Goal: Task Accomplishment & Management: Complete application form

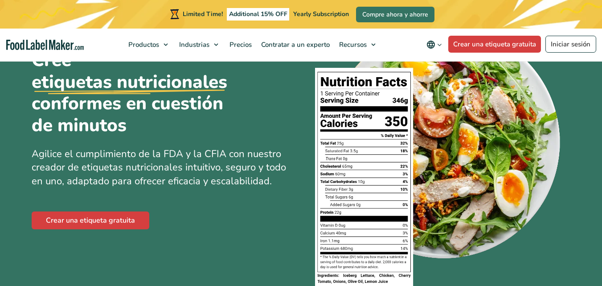
scroll to position [63, 0]
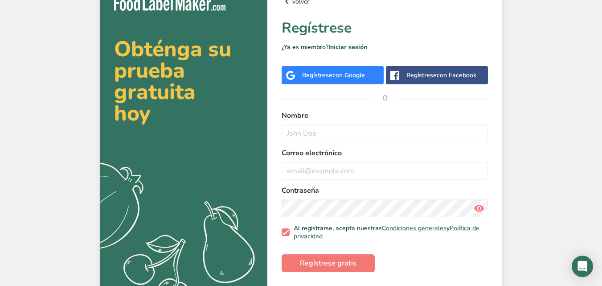
scroll to position [27, 0]
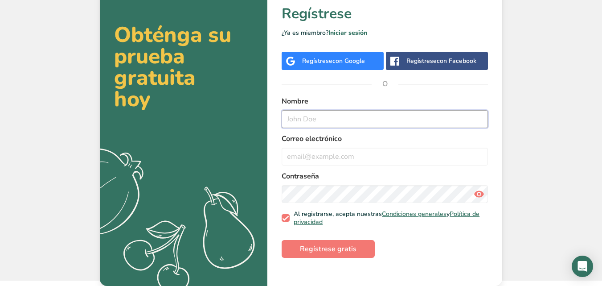
click at [294, 119] on input "text" at bounding box center [385, 119] width 206 height 18
type input "j"
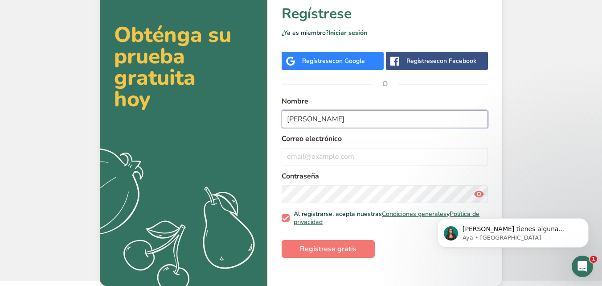
scroll to position [0, 0]
type input "[PERSON_NAME]"
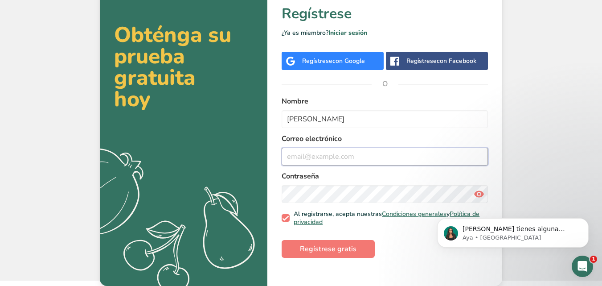
click at [394, 155] on input "email" at bounding box center [385, 156] width 206 height 18
type input "J"
type input "[PERSON_NAME][EMAIL_ADDRESS][PERSON_NAME][DOMAIN_NAME]"
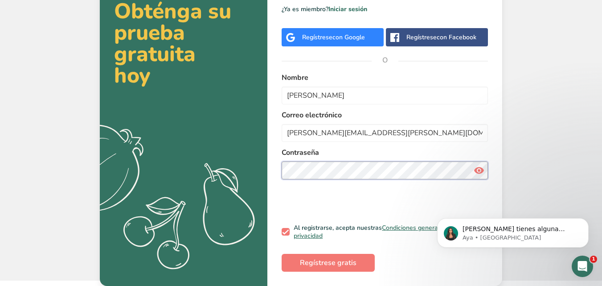
scroll to position [27, 0]
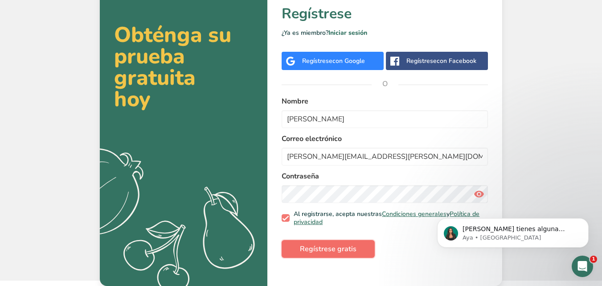
click at [321, 245] on span "Regístrese gratis" at bounding box center [328, 248] width 57 height 11
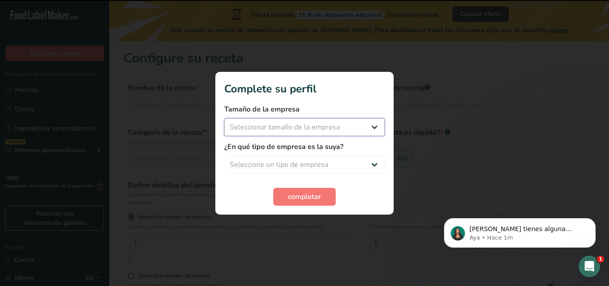
click at [335, 121] on select "Seleccionar tamaño de la empresa Menos de 10 empleados De 10 a 50 empleados De …" at bounding box center [304, 127] width 160 height 18
select select "1"
click at [224, 118] on select "Seleccionar tamaño de la empresa Menos de 10 empleados De 10 a 50 empleados De …" at bounding box center [304, 127] width 160 height 18
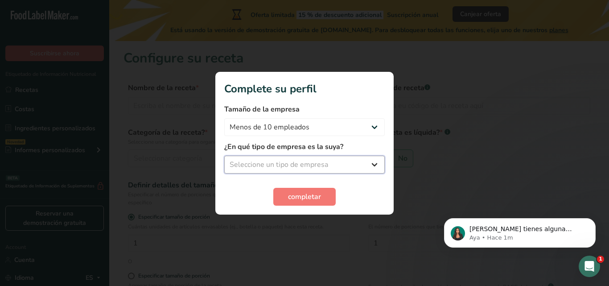
click at [323, 159] on select "Seleccione un tipo de empresa Fabricante de alimentos envasados Restaurante y c…" at bounding box center [304, 164] width 160 height 18
select select "1"
click at [224, 155] on select "Seleccione un tipo de empresa Fabricante de alimentos envasados Restaurante y c…" at bounding box center [304, 164] width 160 height 18
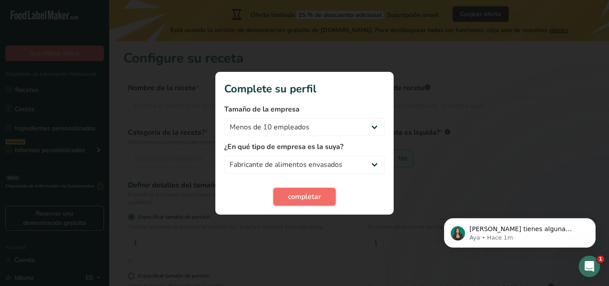
click at [310, 195] on span "completar" at bounding box center [304, 196] width 33 height 11
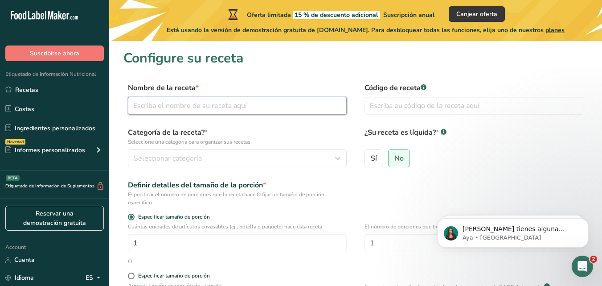
click at [279, 102] on input "text" at bounding box center [237, 106] width 219 height 18
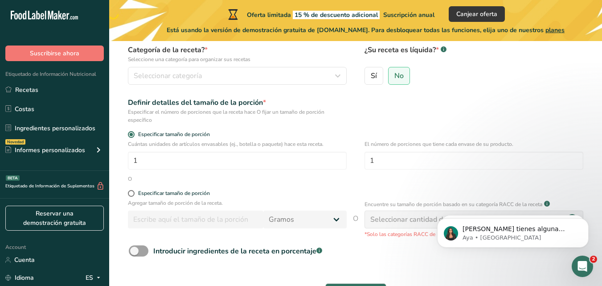
scroll to position [88, 0]
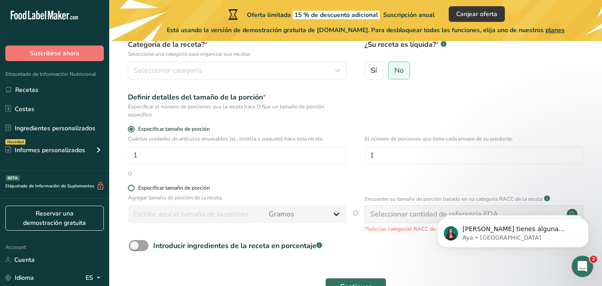
click at [188, 189] on div "Especificar tamaño de porción" at bounding box center [174, 187] width 72 height 7
click at [134, 189] on input "Especificar tamaño de porción" at bounding box center [131, 188] width 6 height 6
radio input "true"
radio input "false"
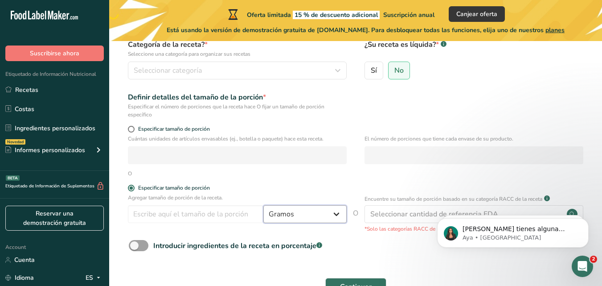
click at [299, 217] on select "Gramos kg mg mcg libras onza [GEOGRAPHIC_DATA] mL onza líquida [GEOGRAPHIC_DATA…" at bounding box center [304, 214] width 83 height 18
click at [263, 205] on select "Gramos kg mg mcg libras onza [GEOGRAPHIC_DATA] mL onza líquida [GEOGRAPHIC_DATA…" at bounding box center [304, 214] width 83 height 18
click at [200, 211] on input "number" at bounding box center [195, 214] width 135 height 18
type input "7"
type input "65"
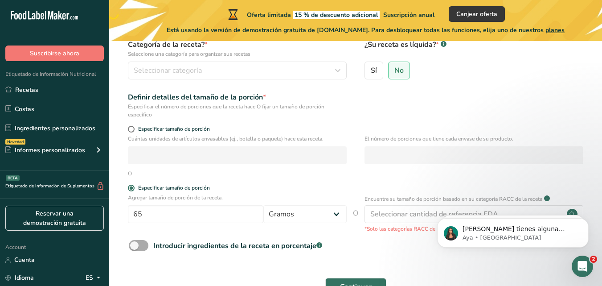
click at [182, 244] on div "Introducir ingredientes de la receta en porcentaje .a-a{fill:#347362;}.b-a{fill…" at bounding box center [237, 245] width 169 height 11
click at [135, 244] on input "Introducir ingredientes de la receta en porcentaje .a-a{fill:#347362;}.b-a{fill…" at bounding box center [132, 245] width 6 height 6
checkbox input "true"
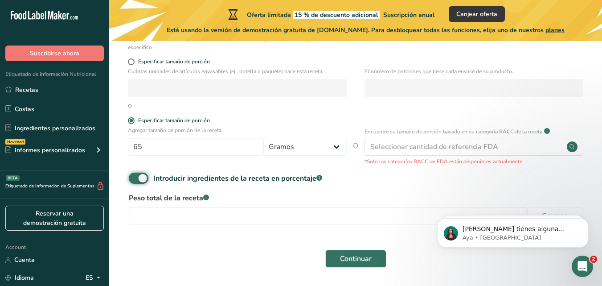
scroll to position [154, 0]
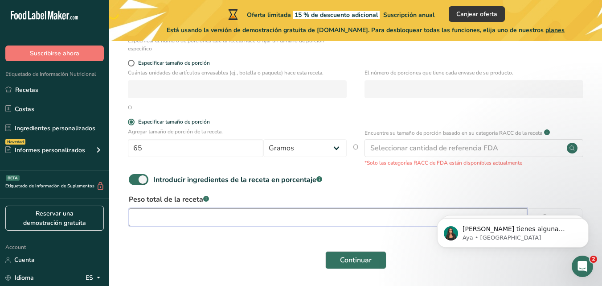
click at [187, 215] on input "number" at bounding box center [328, 217] width 398 height 18
type input "65"
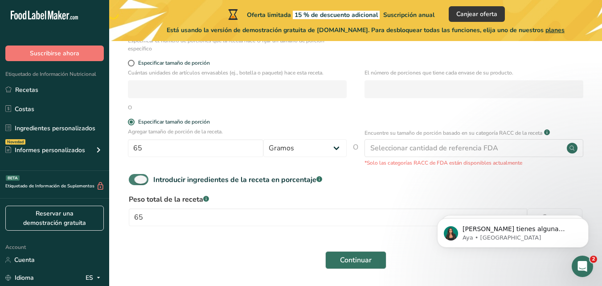
click at [307, 175] on div "Introducir ingredientes de la receta en porcentaje .a-a{fill:#347362;}.b-a{fill…" at bounding box center [237, 179] width 169 height 11
click at [135, 176] on input "Introducir ingredientes de la receta en porcentaje .a-a{fill:#347362;}.b-a{fill…" at bounding box center [132, 179] width 6 height 6
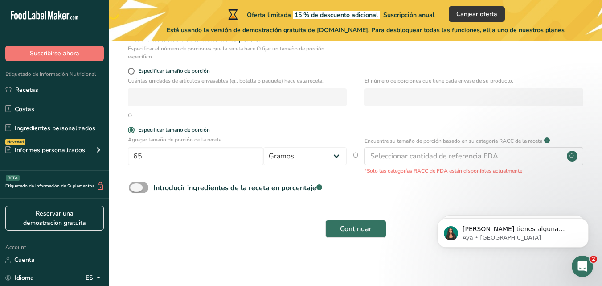
click at [302, 191] on div "Introducir ingredientes de la receta en porcentaje .a-a{fill:#347362;}.b-a{fill…" at bounding box center [237, 187] width 169 height 11
click at [135, 190] on input "Introducir ingredientes de la receta en porcentaje .a-a{fill:#347362;}.b-a{fill…" at bounding box center [132, 187] width 6 height 6
checkbox input "true"
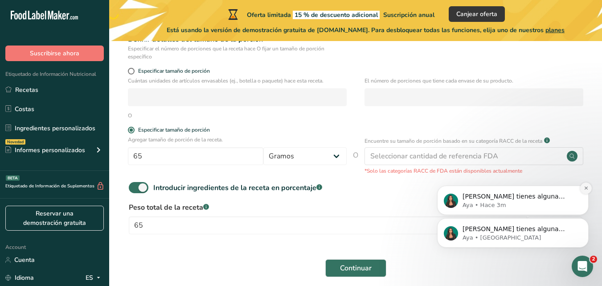
click at [584, 188] on icon "Dismiss notification" at bounding box center [586, 187] width 5 height 5
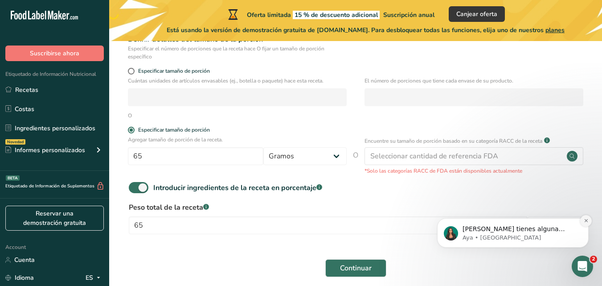
click at [586, 221] on icon "Dismiss notification" at bounding box center [585, 220] width 3 height 3
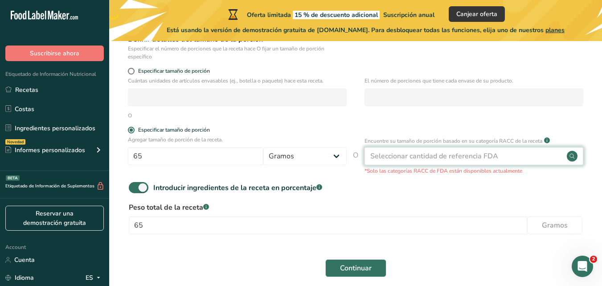
click at [385, 153] on div "Seleccionar cantidad de referencia FDA" at bounding box center [434, 156] width 128 height 11
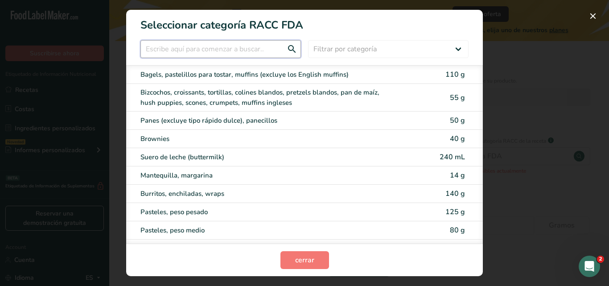
click at [235, 51] on input "RACC Category Selection Modal" at bounding box center [220, 49] width 160 height 18
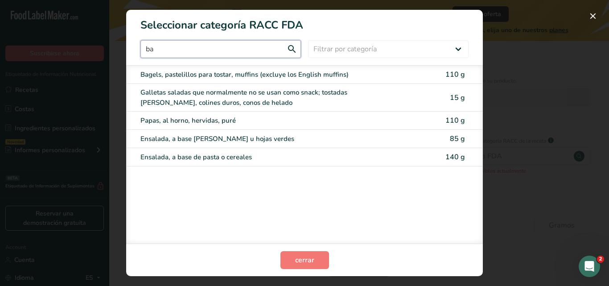
type input "b"
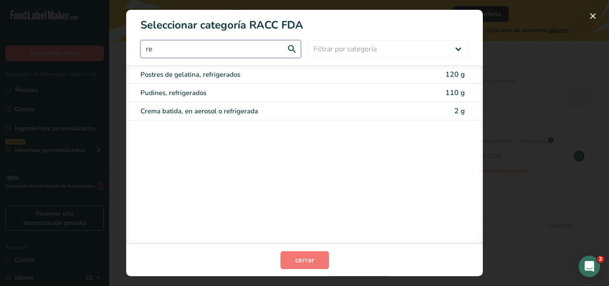
type input "r"
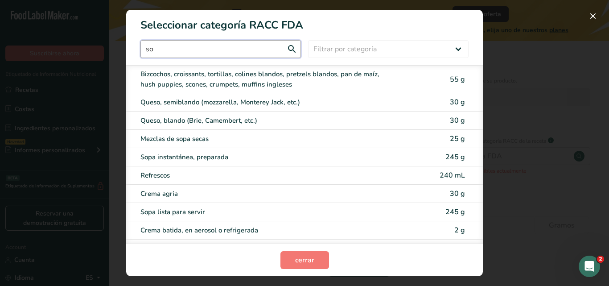
type input "s"
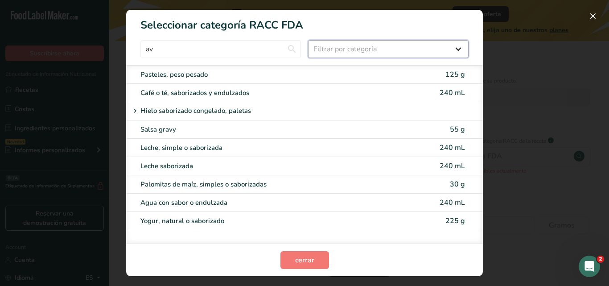
click at [334, 54] on select "Filtrar por categoría Todos Productos de panadería Bebidas Cereales y otros pro…" at bounding box center [388, 49] width 160 height 18
click at [278, 53] on input "av" at bounding box center [220, 49] width 160 height 18
type input "a"
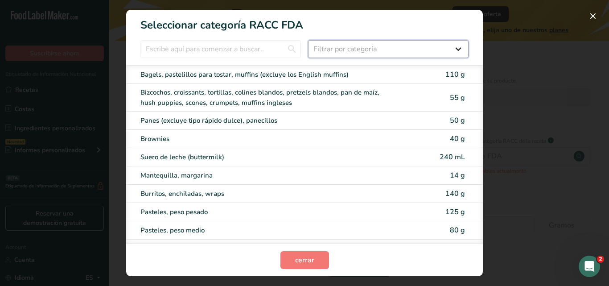
click at [324, 52] on select "Filtrar por categoría Todos Productos de panadería Bebidas Cereales y otros pro…" at bounding box center [388, 49] width 160 height 18
select select "7"
click at [308, 40] on select "Filtrar por categoría Todos Productos de panadería Bebidas Cereales y otros pro…" at bounding box center [388, 49] width 160 height 18
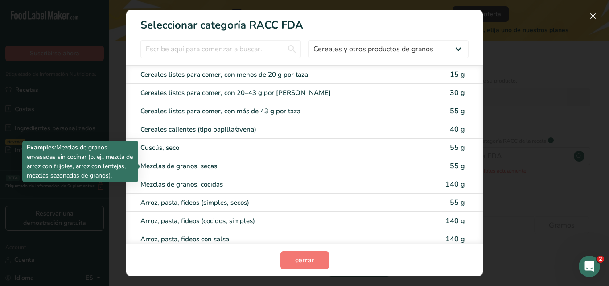
click at [213, 165] on div "Mezclas de granos, secas" at bounding box center [266, 166] width 253 height 10
type input "55"
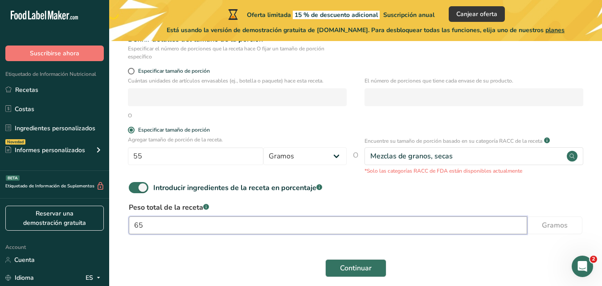
click at [303, 226] on input "65" at bounding box center [328, 225] width 398 height 18
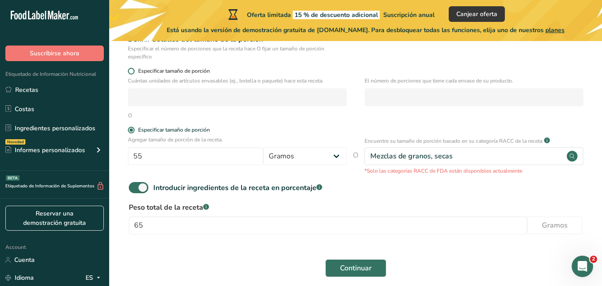
click at [186, 69] on span "Especificar tamaño de porción" at bounding box center [172, 71] width 75 height 7
click at [134, 69] on input "Especificar tamaño de porción" at bounding box center [131, 71] width 6 height 6
radio input "true"
radio input "false"
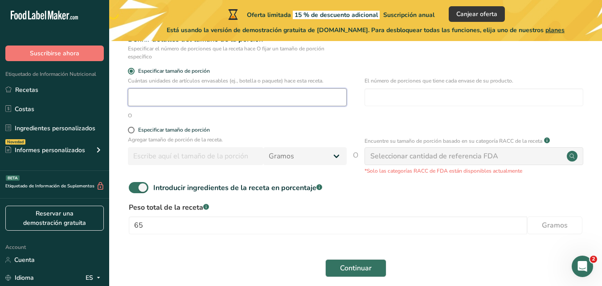
click at [204, 93] on input "number" at bounding box center [237, 97] width 219 height 18
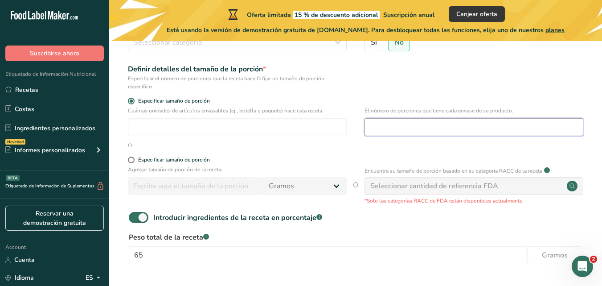
click at [384, 122] on input "number" at bounding box center [473, 127] width 219 height 18
click at [149, 98] on span "Especificar tamaño de porción" at bounding box center [172, 101] width 75 height 7
click at [134, 98] on input "Especificar tamaño de porción" at bounding box center [131, 101] width 6 height 6
click at [158, 102] on span "Especificar tamaño de porción" at bounding box center [172, 101] width 75 height 7
click at [134, 102] on input "Especificar tamaño de porción" at bounding box center [131, 101] width 6 height 6
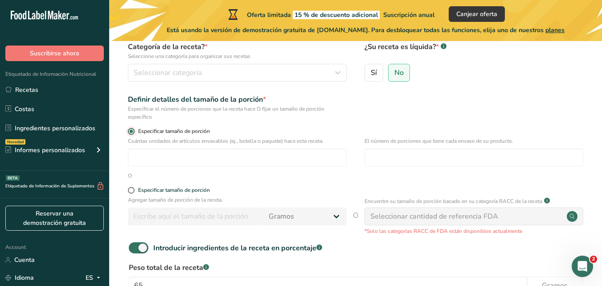
scroll to position [185, 0]
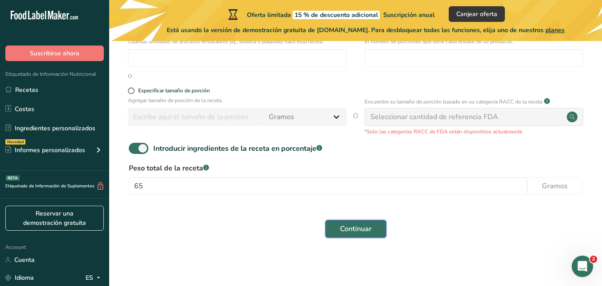
click at [365, 225] on span "Continuar" at bounding box center [356, 228] width 32 height 11
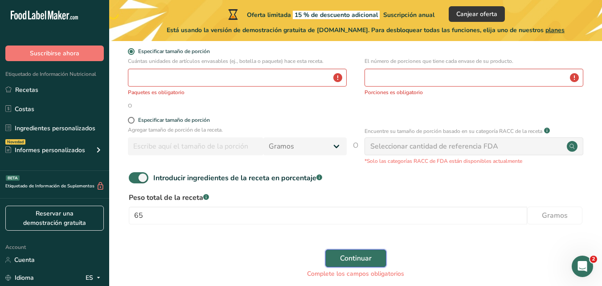
scroll to position [204, 0]
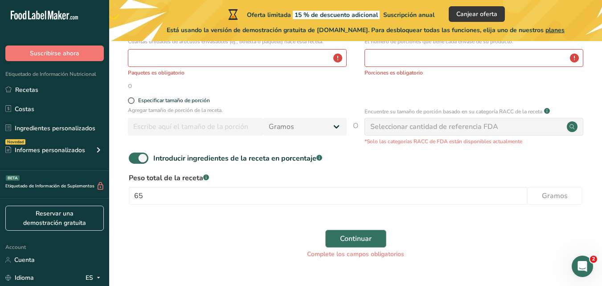
click at [365, 225] on div "Continuar Complete los campos obligatorios" at bounding box center [355, 244] width 464 height 40
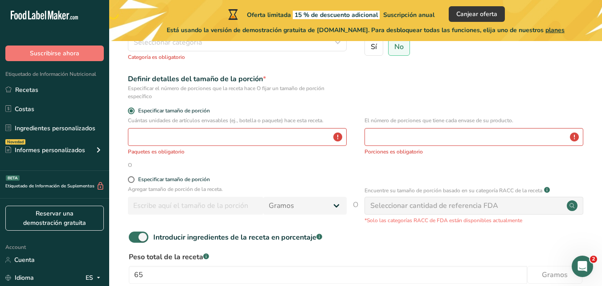
scroll to position [112, 0]
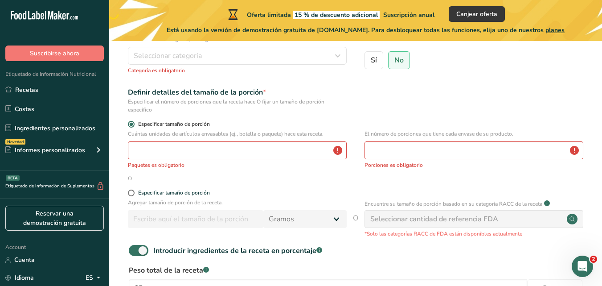
click at [133, 123] on span at bounding box center [131, 124] width 7 height 7
click at [133, 123] on input "Especificar tamaño de porción" at bounding box center [131, 124] width 6 height 6
click at [133, 122] on span at bounding box center [131, 124] width 7 height 7
click at [133, 122] on input "Especificar tamaño de porción" at bounding box center [131, 124] width 6 height 6
click at [128, 123] on span at bounding box center [131, 124] width 7 height 7
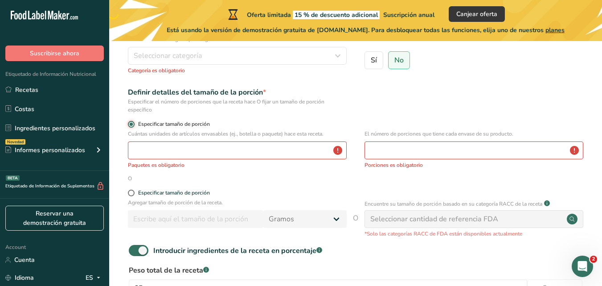
click at [128, 123] on input "Especificar tamaño de porción" at bounding box center [131, 124] width 6 height 6
click at [130, 124] on span at bounding box center [131, 124] width 7 height 7
click at [130, 124] on input "Especificar tamaño de porción" at bounding box center [131, 124] width 6 height 6
click at [130, 124] on span at bounding box center [131, 124] width 7 height 7
click at [130, 124] on input "Especificar tamaño de porción" at bounding box center [131, 124] width 6 height 6
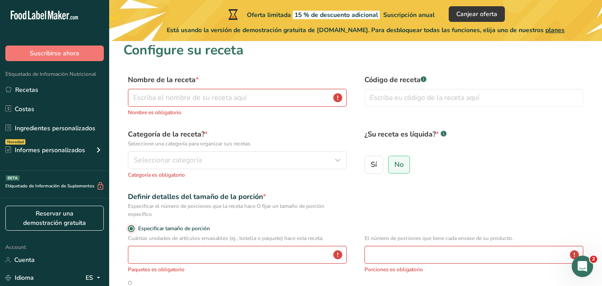
scroll to position [0, 0]
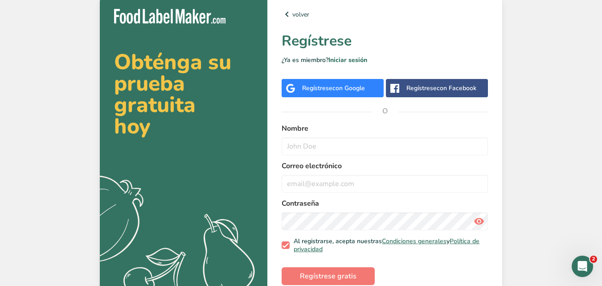
scroll to position [27, 0]
